Goal: Communication & Community: Answer question/provide support

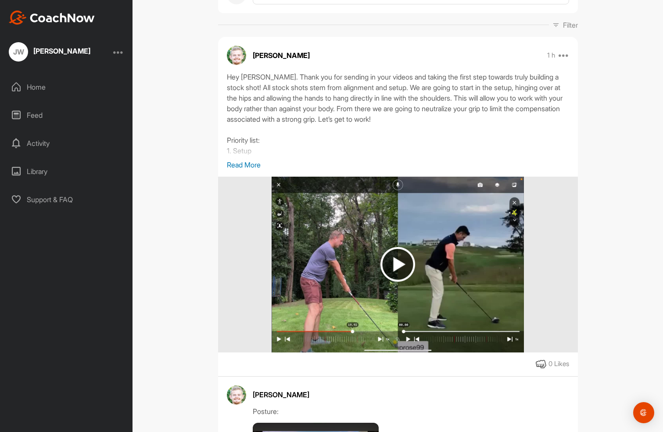
scroll to position [127, 0]
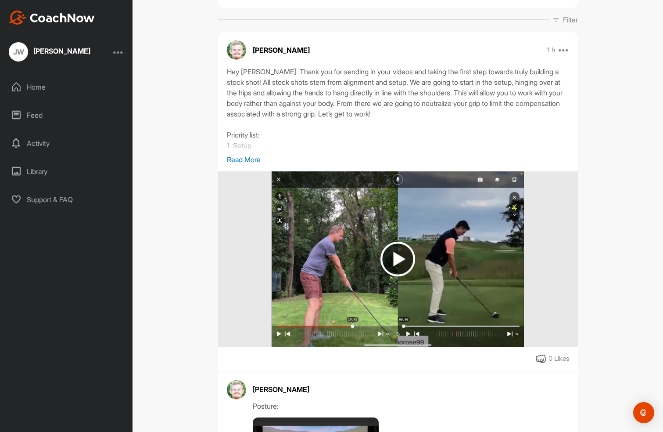
click at [253, 159] on p "Read More" at bounding box center [398, 159] width 342 height 11
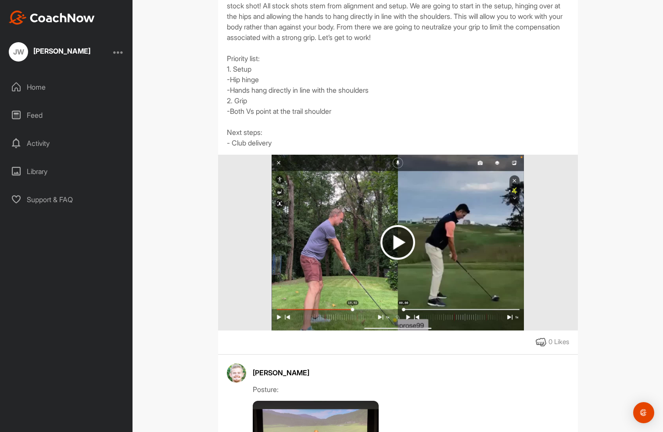
scroll to position [212, 0]
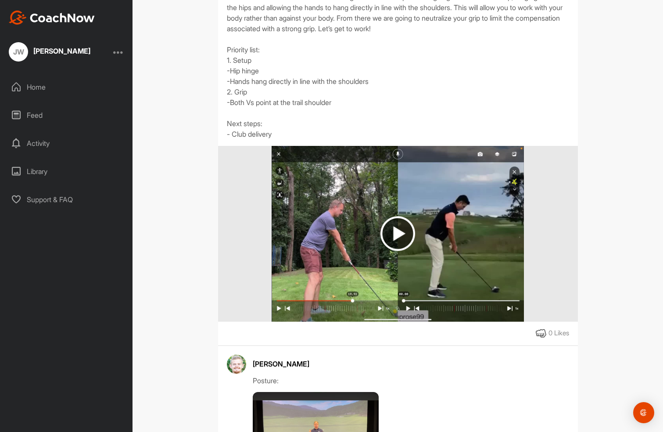
click at [400, 234] on img at bounding box center [398, 233] width 35 height 35
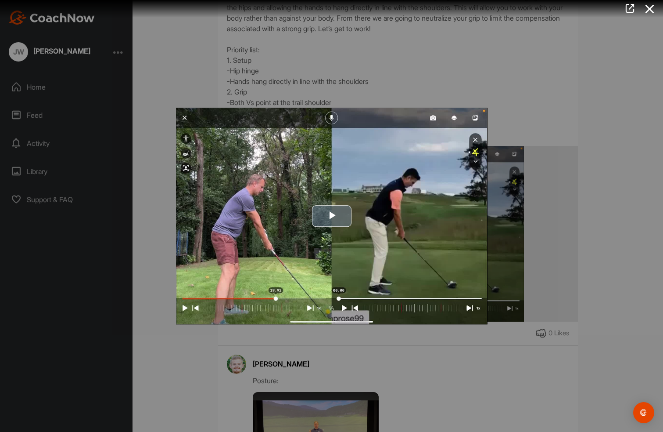
click at [332, 216] on span "Video Player" at bounding box center [332, 216] width 0 height 0
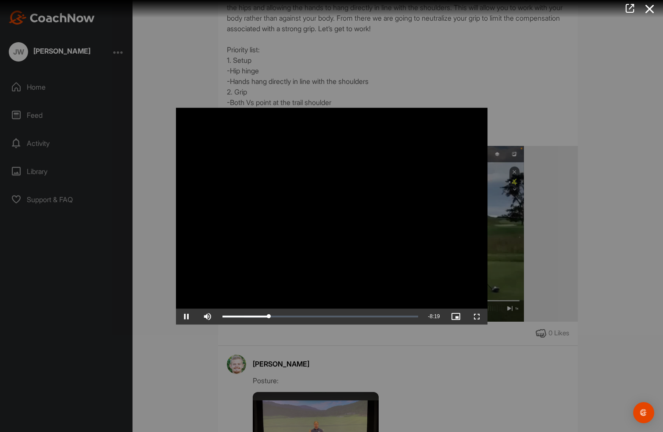
click at [186, 316] on span "Video Player" at bounding box center [186, 316] width 21 height 0
click at [187, 316] on span "Video Player" at bounding box center [186, 316] width 21 height 0
click at [376, 317] on div "08:33" at bounding box center [300, 316] width 154 height 3
click at [186, 316] on span "Video Player" at bounding box center [186, 316] width 21 height 0
click at [187, 316] on span "Video Player" at bounding box center [186, 316] width 21 height 0
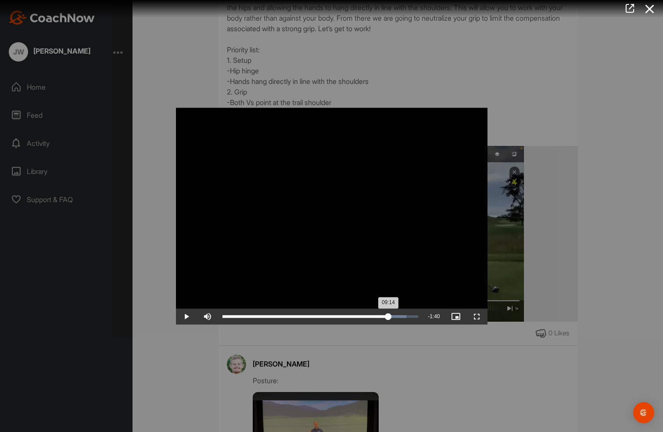
click at [389, 316] on div "09:14" at bounding box center [306, 316] width 166 height 3
click at [320, 95] on div at bounding box center [331, 216] width 663 height 432
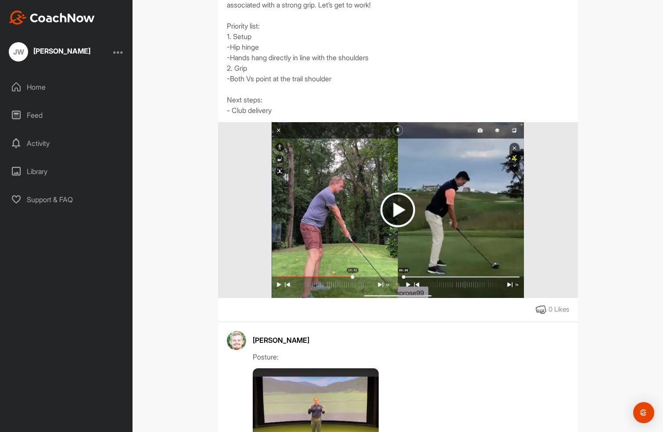
scroll to position [225, 0]
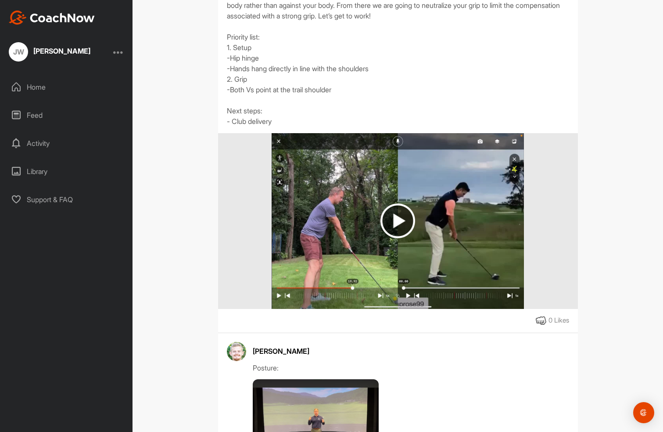
click at [260, 122] on div "Hey [PERSON_NAME]. Thank you for sending in your videos and taking the first st…" at bounding box center [398, 47] width 342 height 158
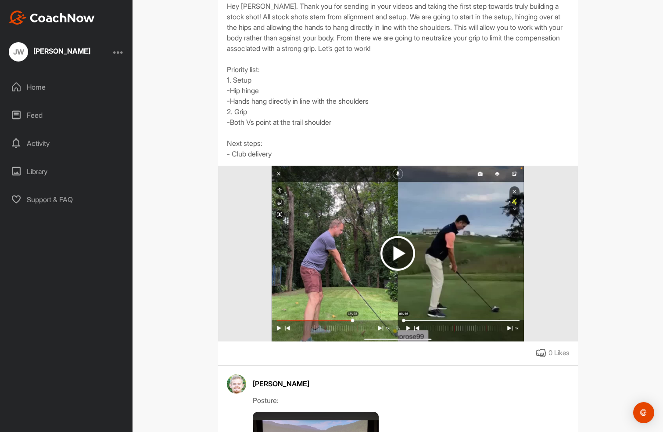
scroll to position [194, 0]
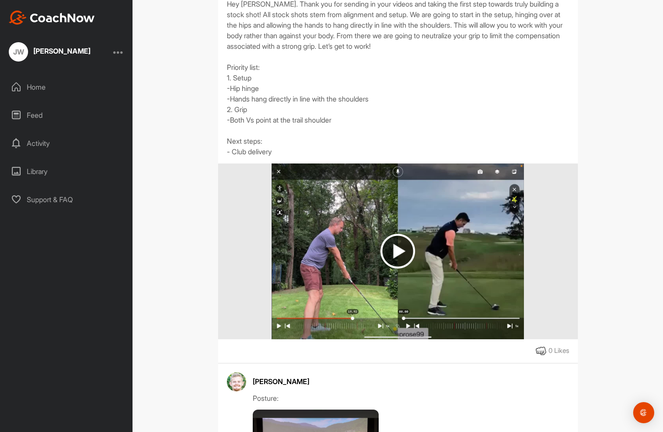
click at [399, 249] on img at bounding box center [398, 251] width 35 height 35
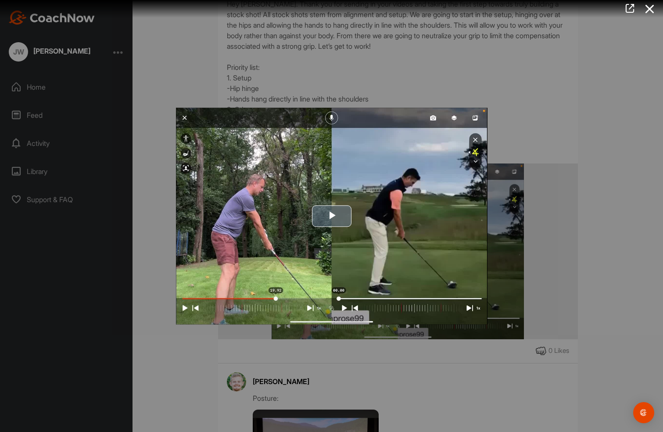
click at [332, 216] on span "Video Player" at bounding box center [332, 216] width 0 height 0
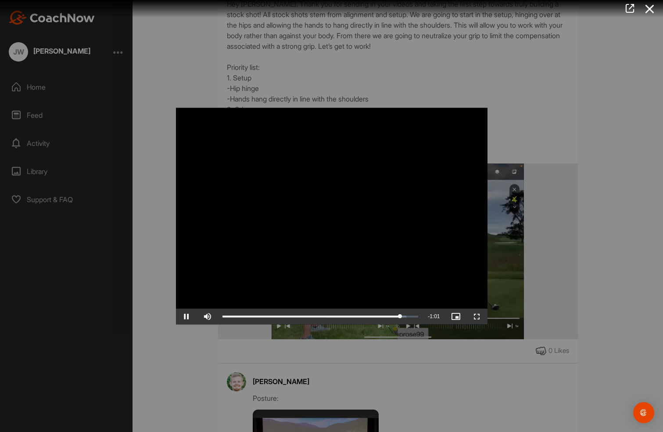
click at [187, 316] on span "Video Player" at bounding box center [186, 316] width 21 height 0
